Goal: Information Seeking & Learning: Find specific fact

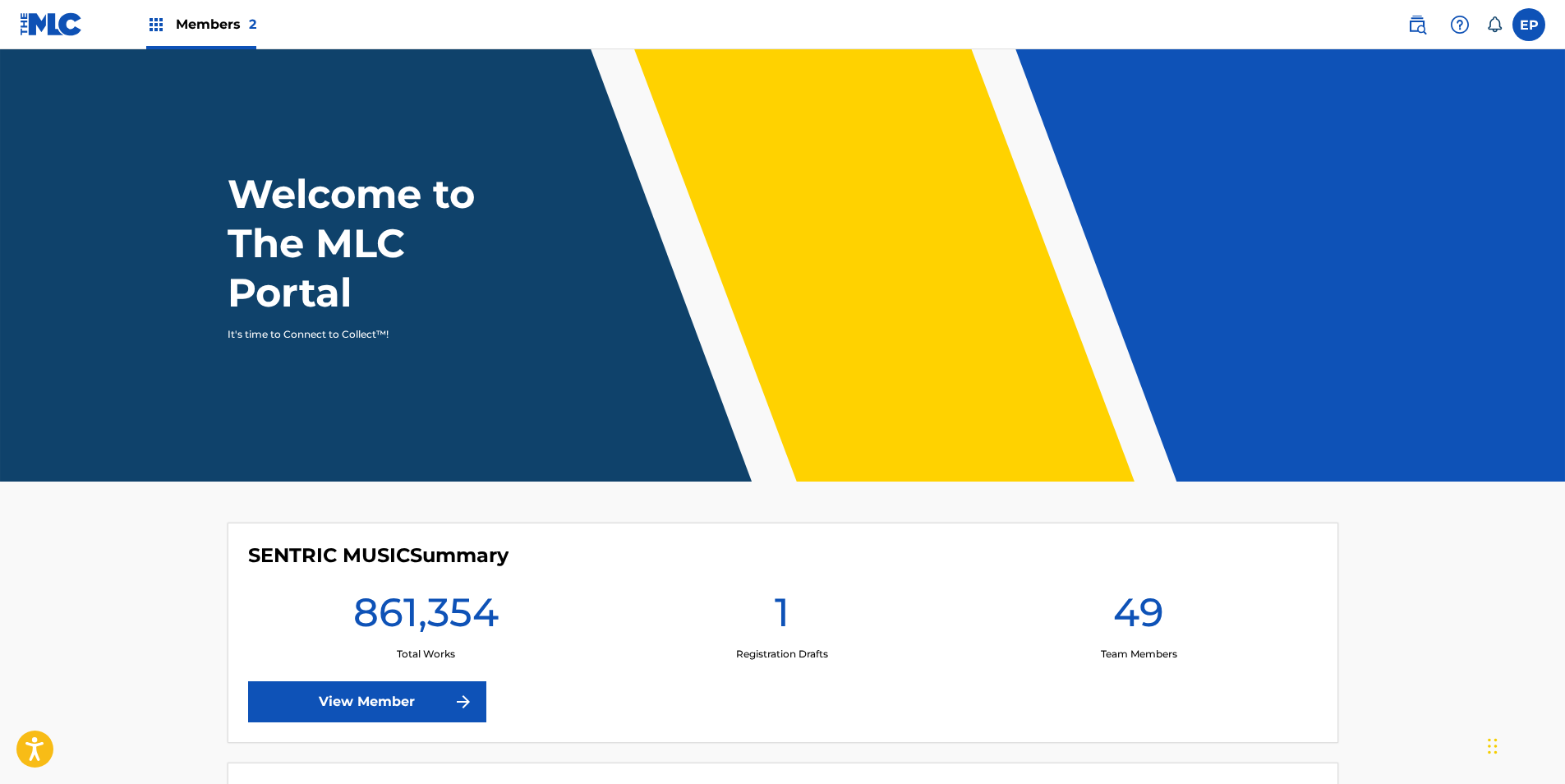
click at [1415, 22] on img at bounding box center [1418, 24] width 20 height 20
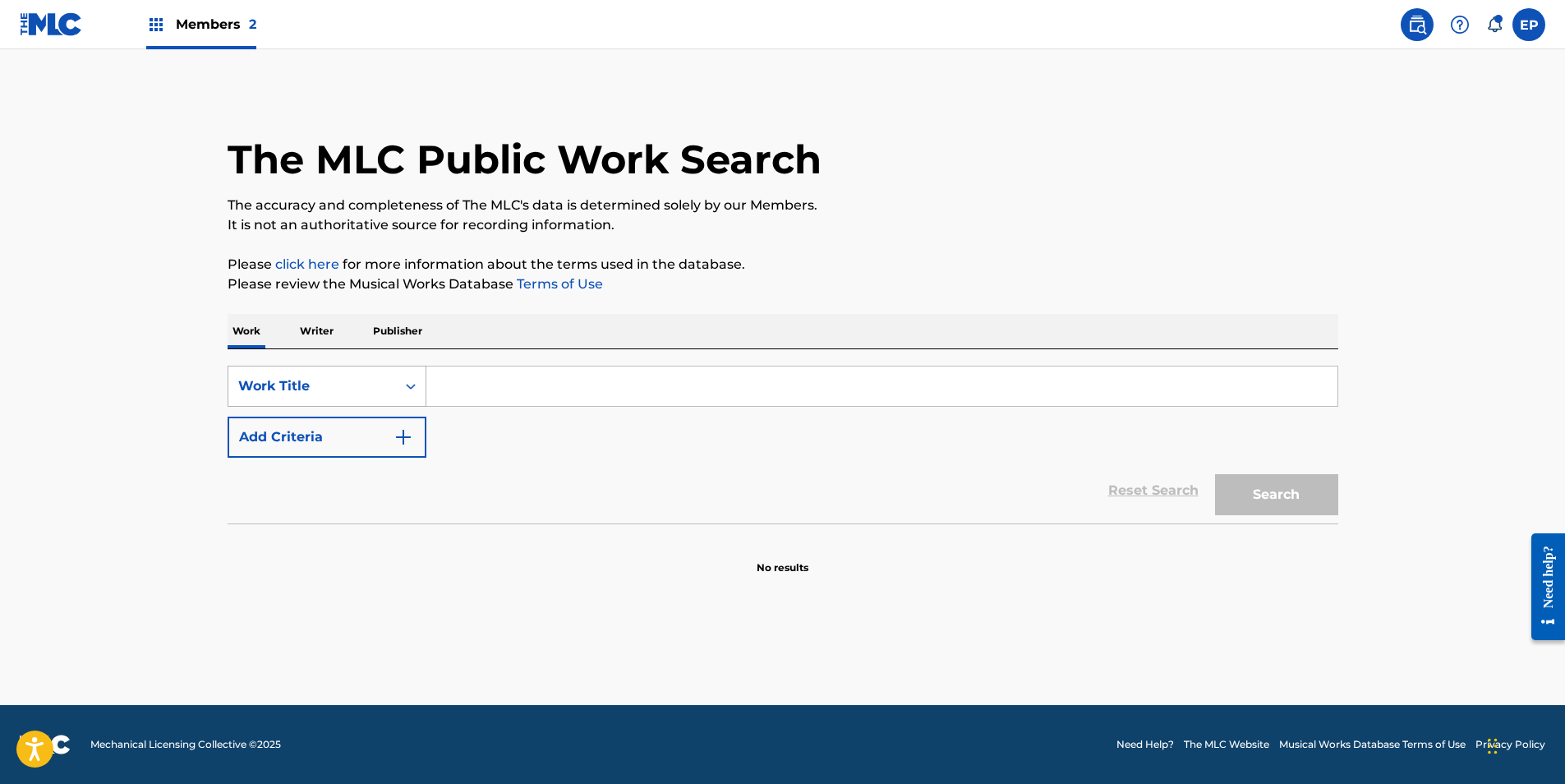
click at [373, 401] on div "Work Title" at bounding box center [327, 385] width 199 height 41
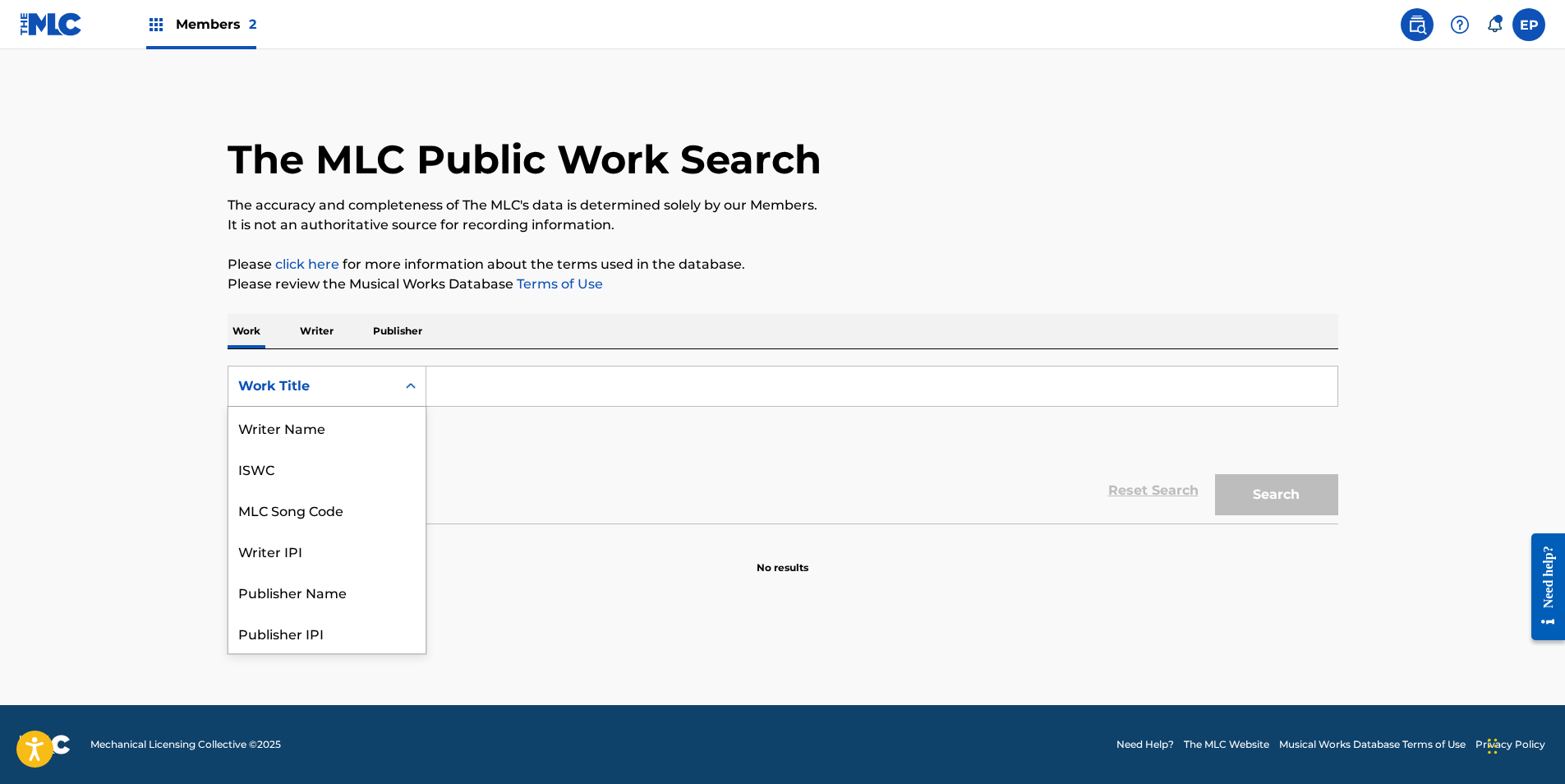
scroll to position [82, 0]
click at [336, 433] on div "MLC Song Code" at bounding box center [327, 427] width 197 height 41
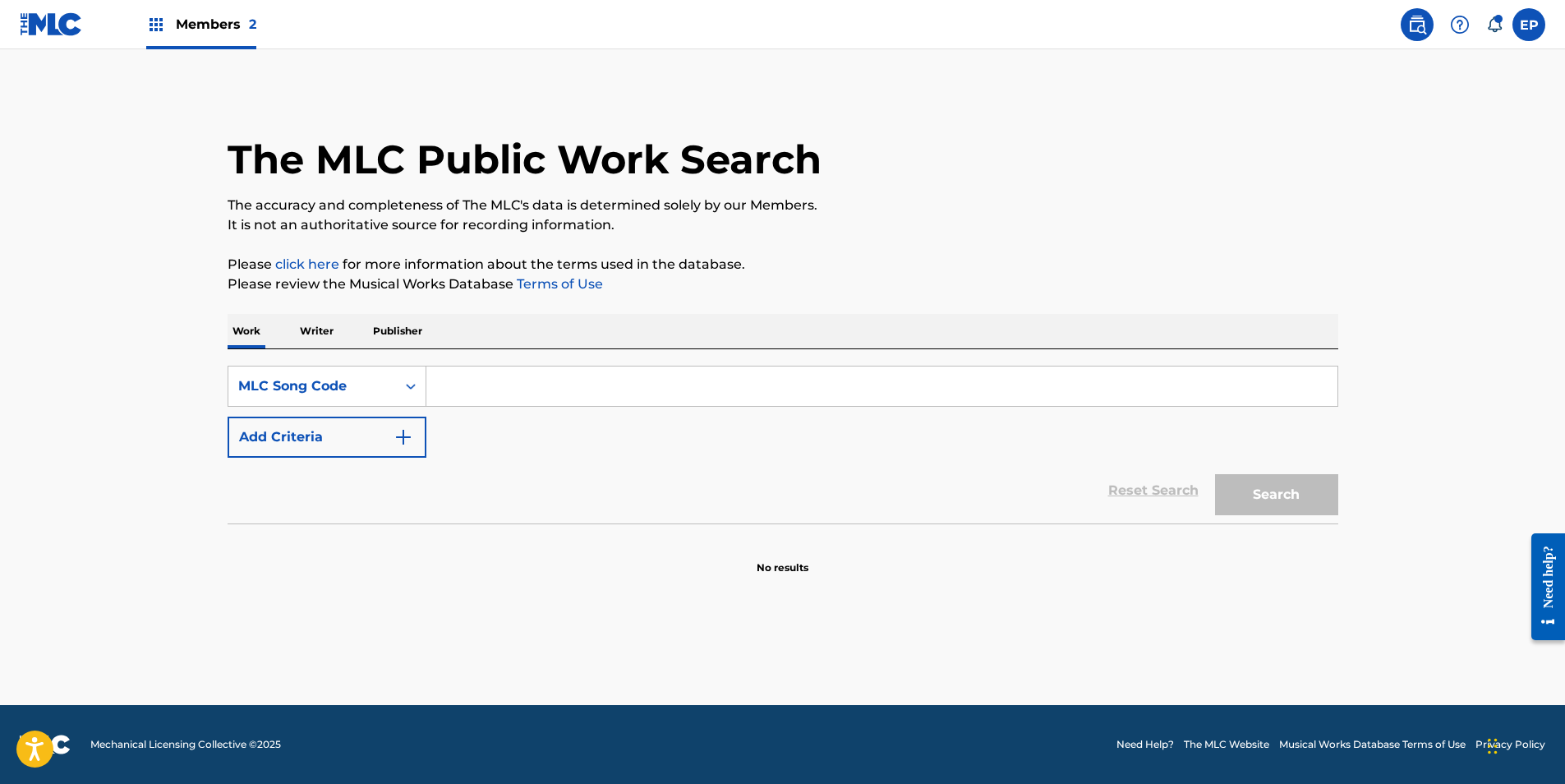
drag, startPoint x: 449, startPoint y: 395, endPoint x: 479, endPoint y: 387, distance: 31.0
click at [449, 395] on input "Search Form" at bounding box center [881, 386] width 911 height 40
paste input "DC6O7C"
type input "DC6O7C"
click at [1297, 494] on button "Search" at bounding box center [1277, 494] width 123 height 41
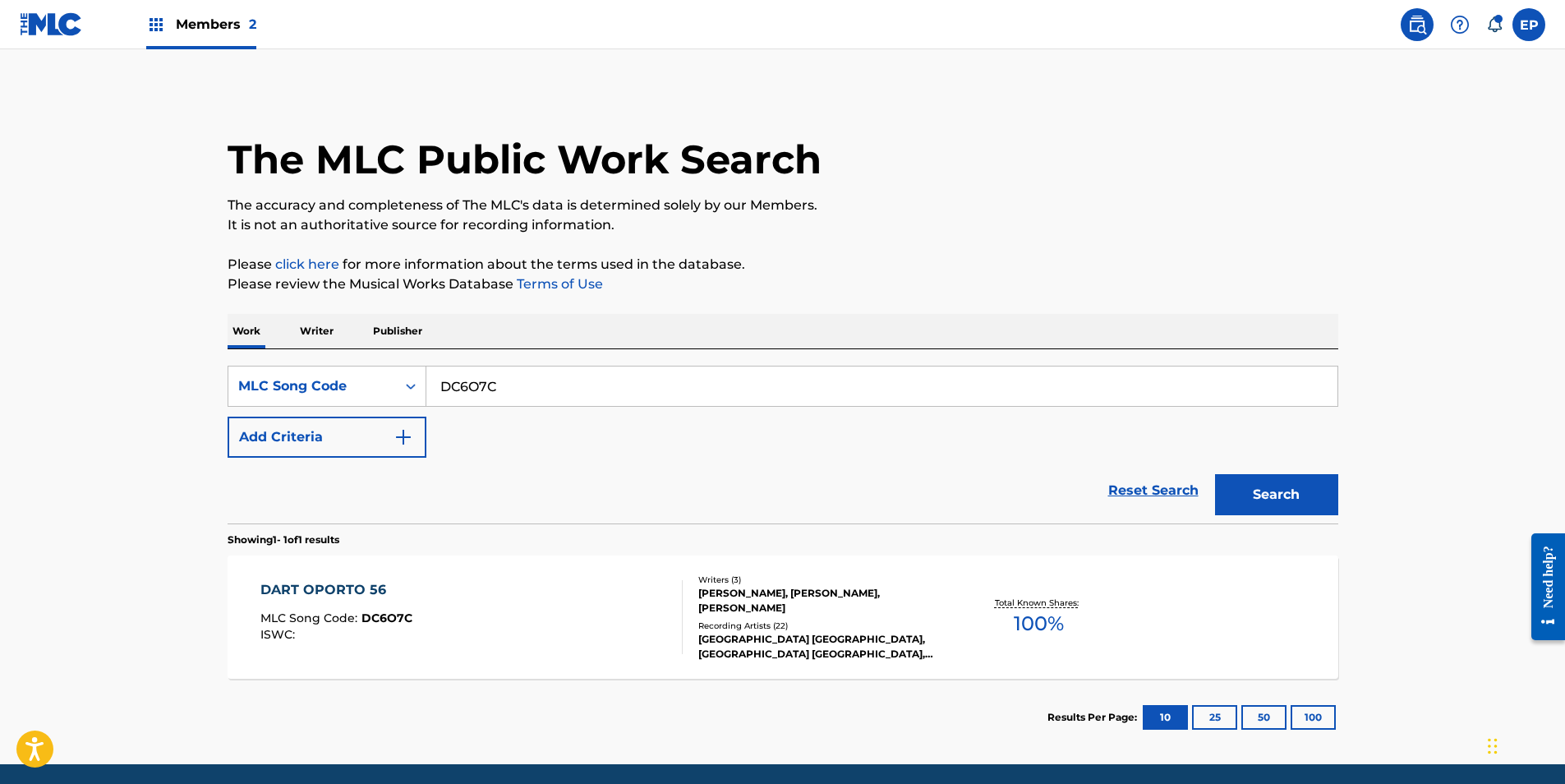
click at [527, 606] on div "DART OPORTO 56 MLC Song Code : DC6O7C ISWC :" at bounding box center [471, 617] width 422 height 74
